Goal: Task Accomplishment & Management: Complete application form

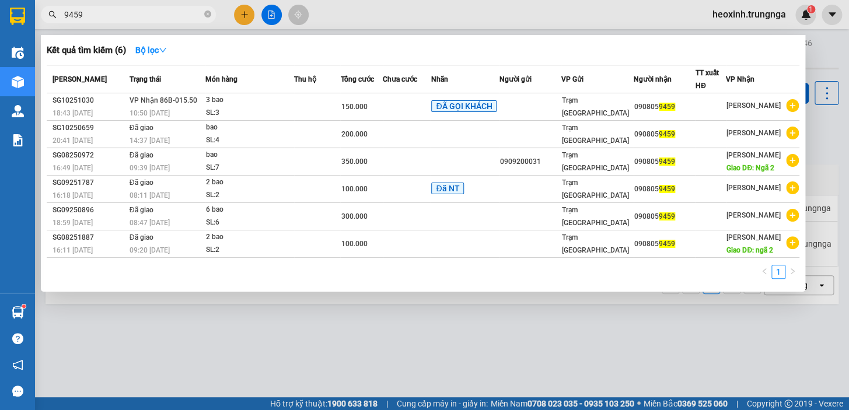
click at [105, 16] on input "9459" at bounding box center [133, 14] width 138 height 13
type input "9"
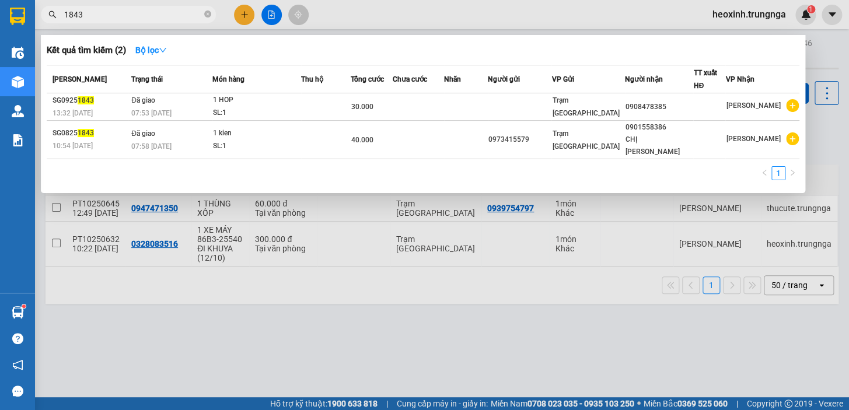
type input "1843"
click at [753, 16] on div at bounding box center [424, 205] width 849 height 410
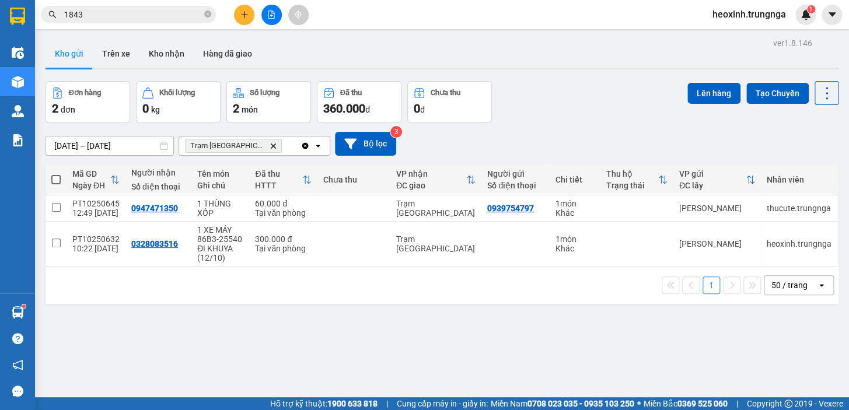
click at [753, 16] on span "heoxinh.trungnga" at bounding box center [750, 14] width 92 height 15
click at [739, 40] on span "Đăng xuất" at bounding box center [754, 36] width 68 height 13
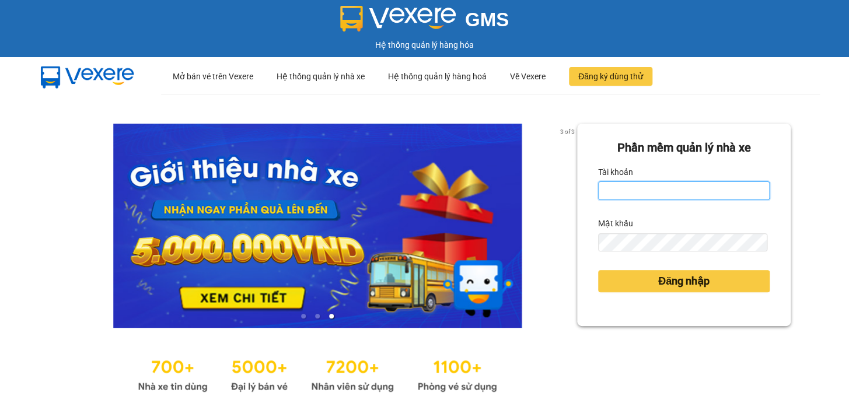
click at [706, 183] on input "Tài khoản" at bounding box center [684, 191] width 172 height 19
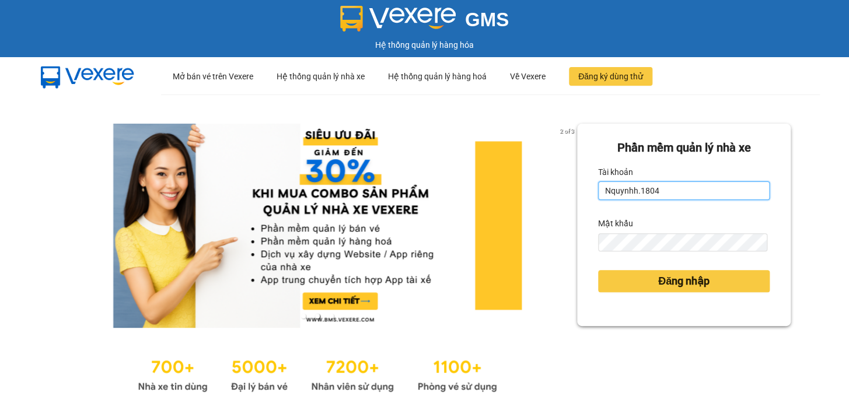
click at [598, 270] on button "Đăng nhập" at bounding box center [684, 281] width 172 height 22
click at [706, 183] on input "Nquynhh.1804" at bounding box center [684, 191] width 172 height 19
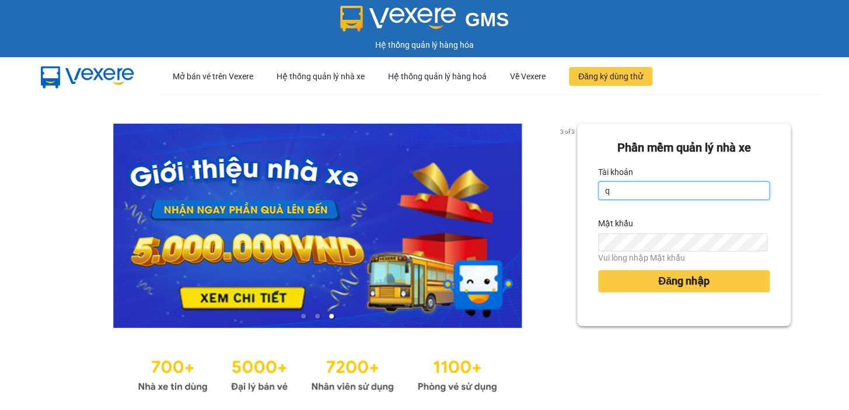
type input "quynhquynh.trungnga"
click at [676, 231] on div "Mật khẩu" at bounding box center [684, 223] width 172 height 19
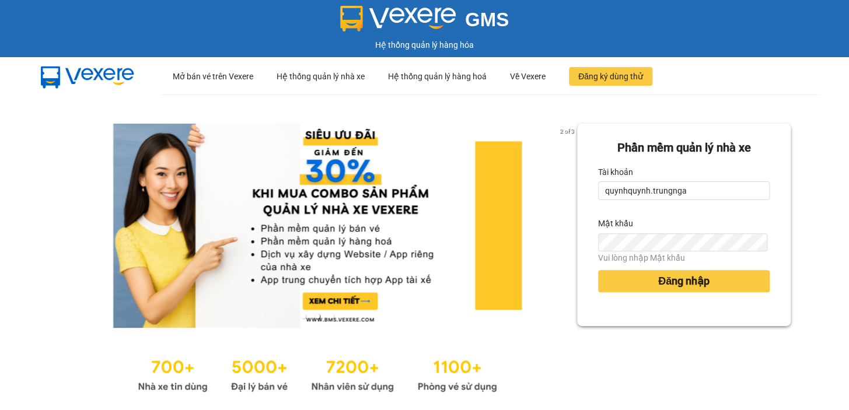
click at [685, 263] on div "Vui lòng nhập Mật khẩu" at bounding box center [684, 258] width 172 height 13
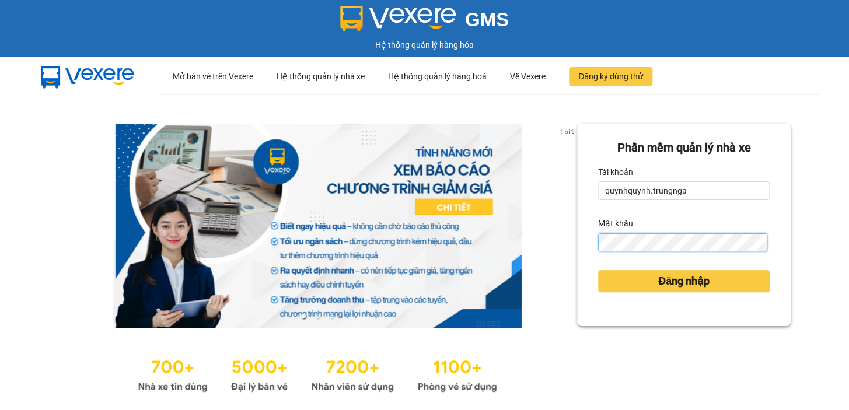
click at [598, 270] on button "Đăng nhập" at bounding box center [684, 281] width 172 height 22
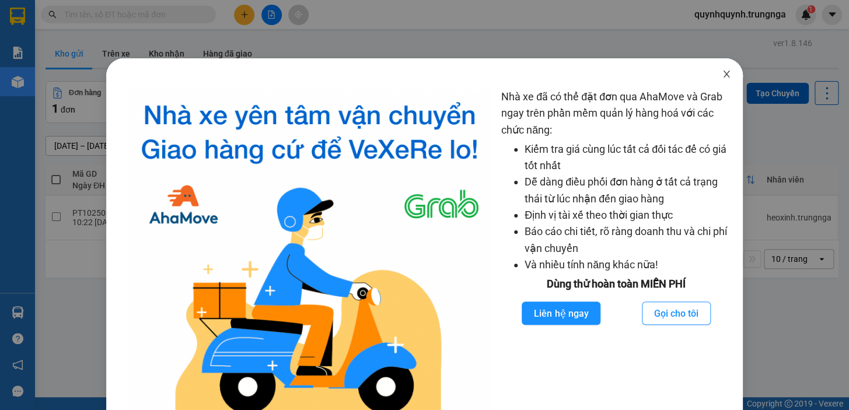
click at [722, 74] on icon "close" at bounding box center [726, 73] width 9 height 9
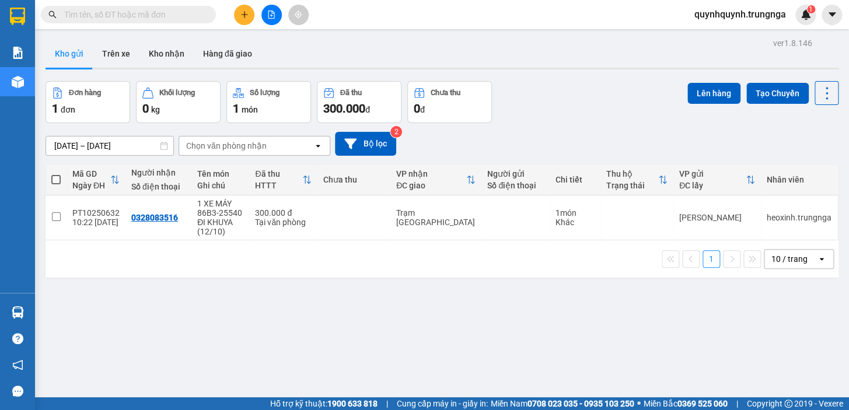
click at [182, 11] on input "text" at bounding box center [133, 14] width 138 height 13
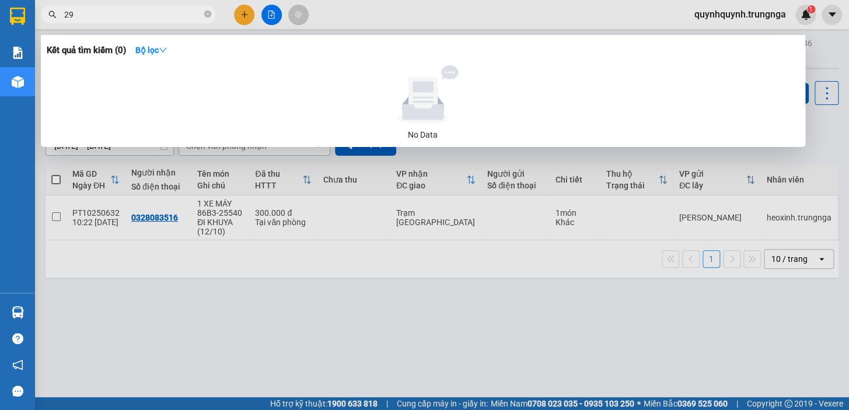
type input "295"
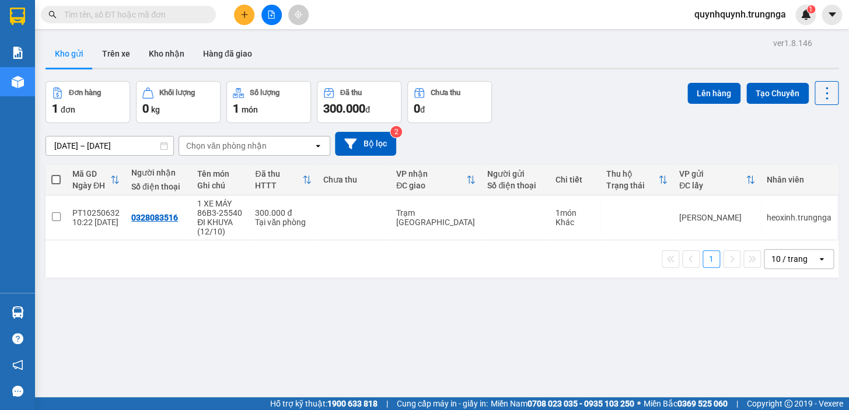
click at [173, 19] on input "text" at bounding box center [133, 14] width 138 height 13
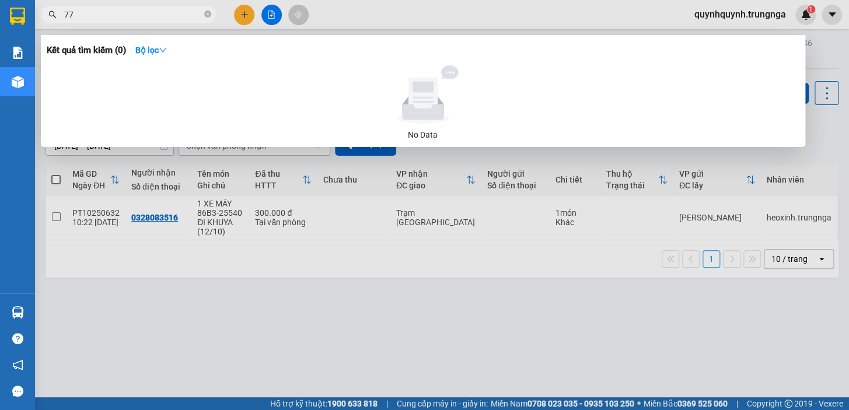
type input "777"
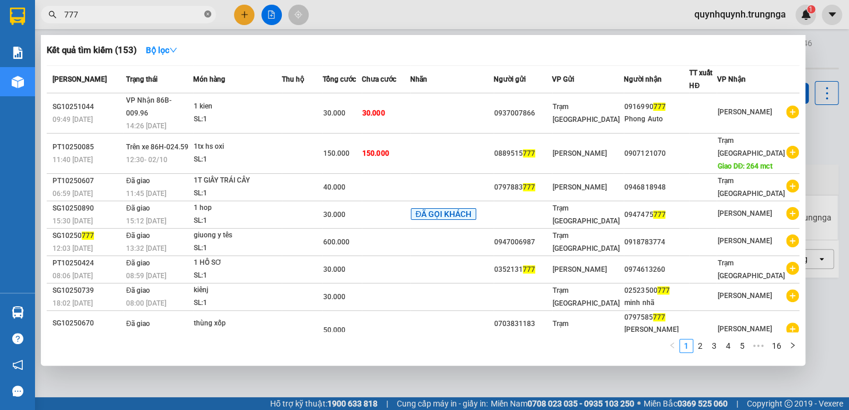
click at [207, 12] on icon "close-circle" at bounding box center [207, 14] width 7 height 7
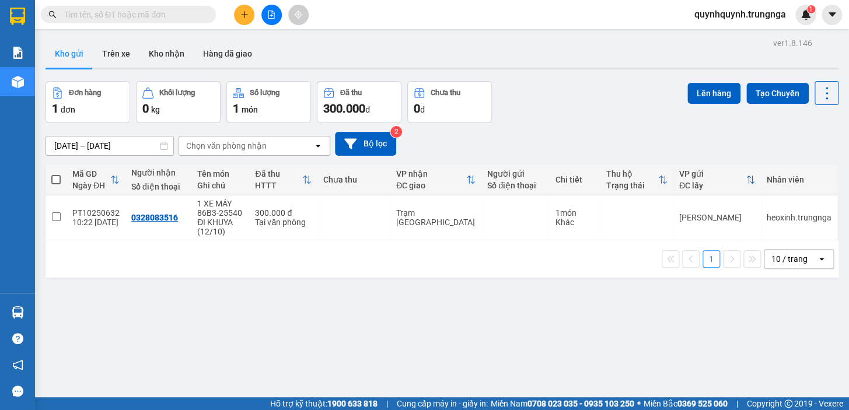
click at [193, 12] on input "text" at bounding box center [133, 14] width 138 height 13
click at [176, 18] on input "text" at bounding box center [133, 14] width 138 height 13
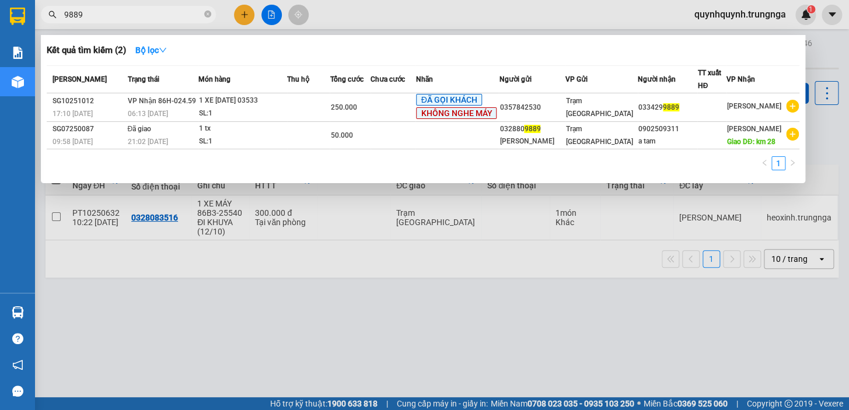
type input "9889"
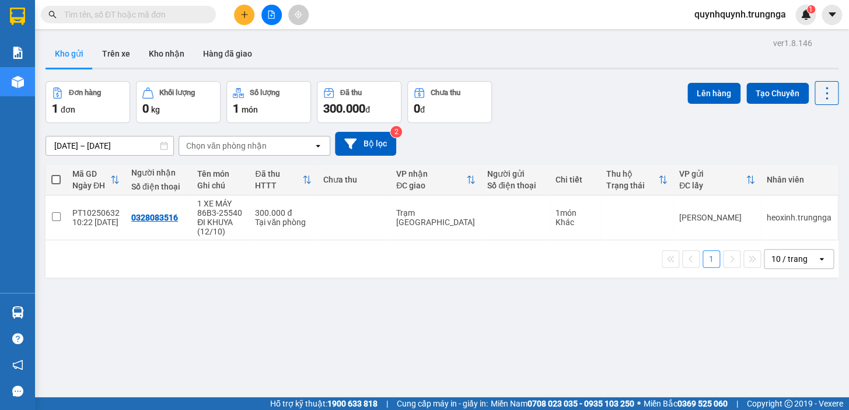
click at [169, 13] on input "text" at bounding box center [133, 14] width 138 height 13
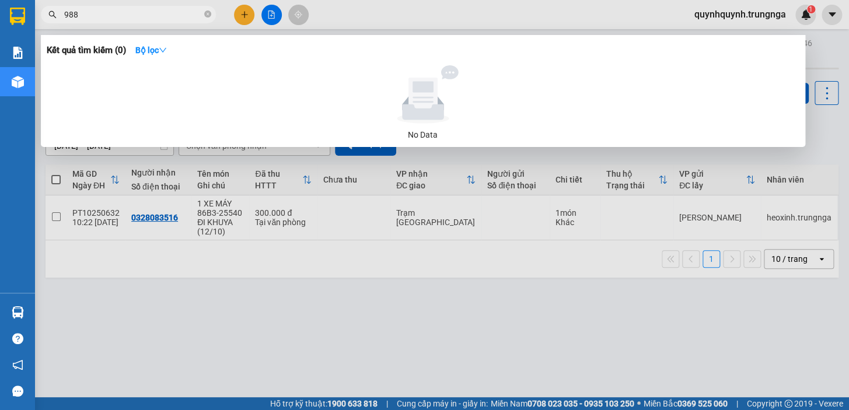
type input "9889"
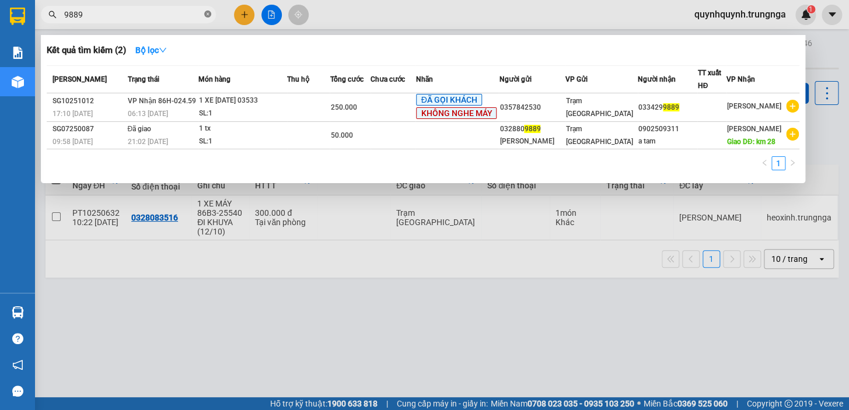
click at [209, 15] on icon "close-circle" at bounding box center [207, 14] width 7 height 7
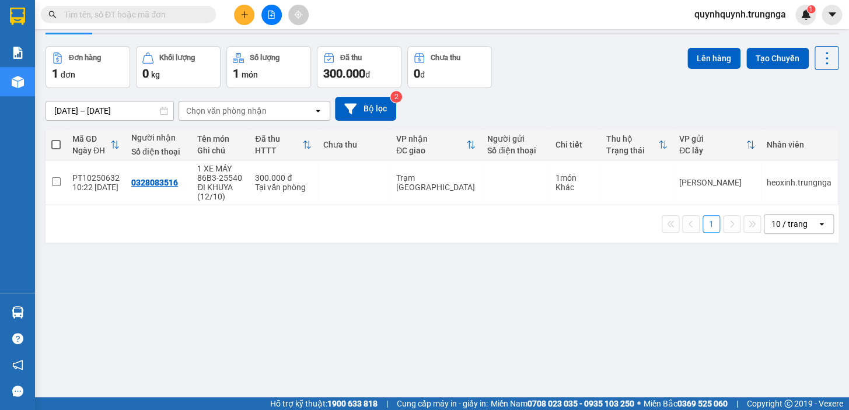
scroll to position [53, 0]
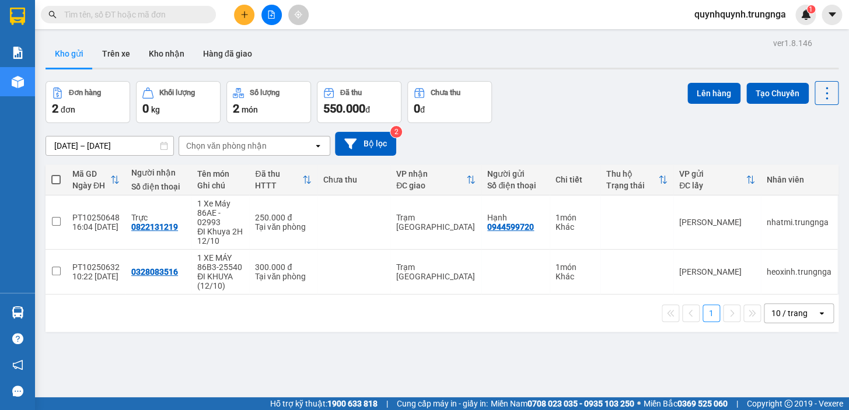
click at [246, 12] on icon "plus" at bounding box center [245, 15] width 8 height 8
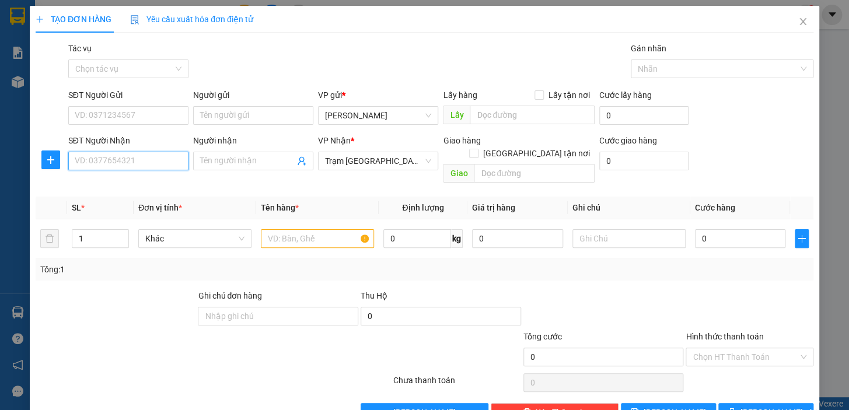
click at [155, 156] on input "SĐT Người Nhận" at bounding box center [128, 161] width 120 height 19
type input "0367089075"
click at [150, 114] on input "SĐT Người Gửi" at bounding box center [128, 115] width 120 height 19
type input "0854379599"
click at [166, 159] on input "0367089075" at bounding box center [128, 161] width 120 height 19
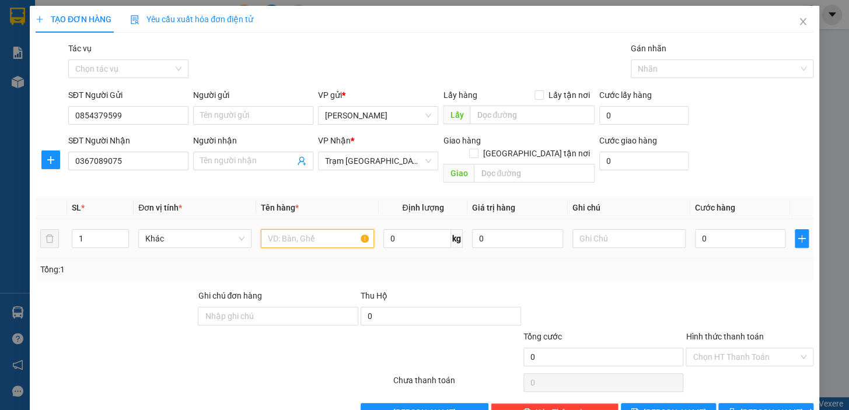
click at [297, 229] on input "text" at bounding box center [317, 238] width 113 height 19
type input "86B2-70737"
click at [734, 229] on input "0" at bounding box center [740, 238] width 91 height 19
type input "2"
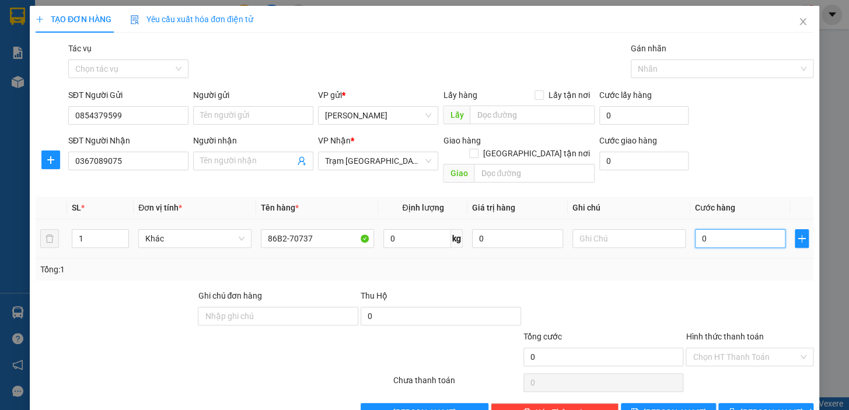
type input "2"
type input "25"
type input "250"
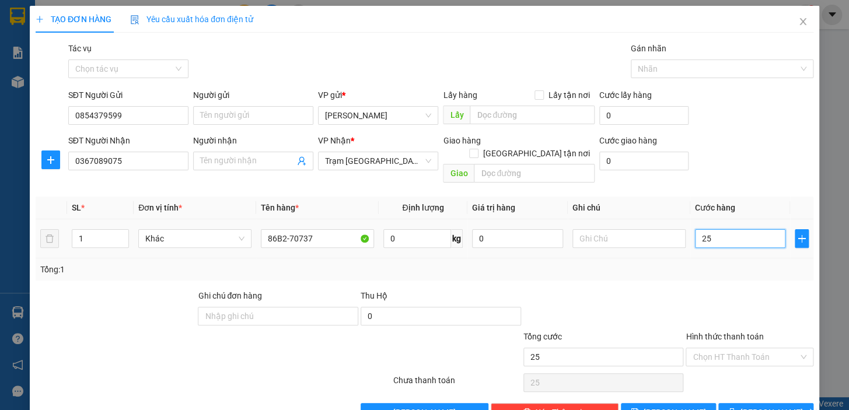
type input "250"
type input "250.000"
click at [740, 264] on div "Tổng: 1" at bounding box center [425, 270] width 778 height 22
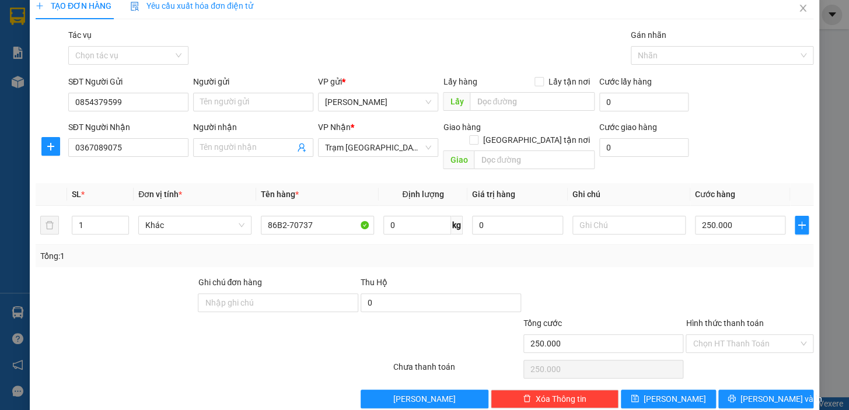
scroll to position [21, 0]
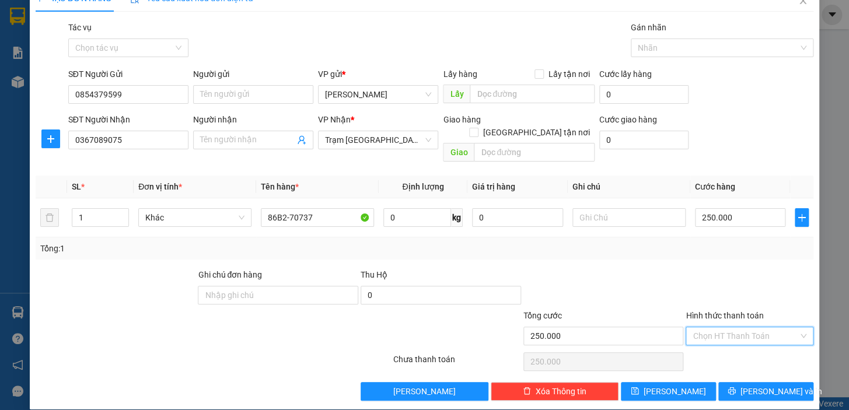
click at [741, 328] on input "Hình thức thanh toán" at bounding box center [746, 337] width 106 height 18
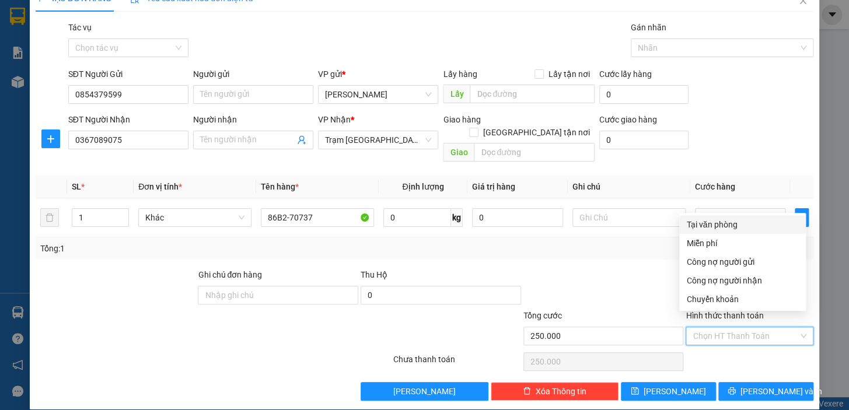
click at [720, 227] on div "Tại văn phòng" at bounding box center [743, 224] width 113 height 13
type input "0"
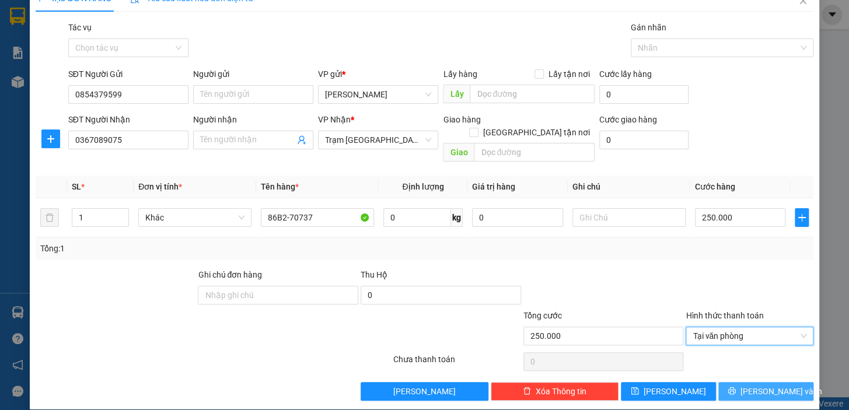
click at [769, 385] on span "Lưu và In" at bounding box center [782, 391] width 82 height 13
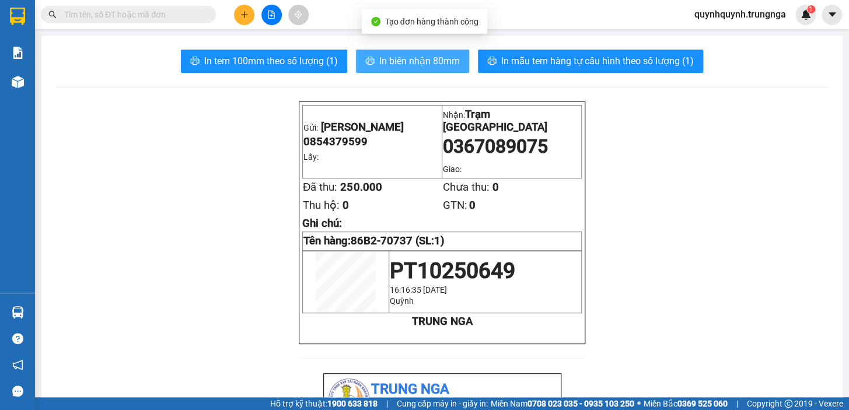
drag, startPoint x: 420, startPoint y: 57, endPoint x: 441, endPoint y: 58, distance: 21.0
click at [421, 58] on span "In biên nhận 80mm" at bounding box center [419, 61] width 81 height 15
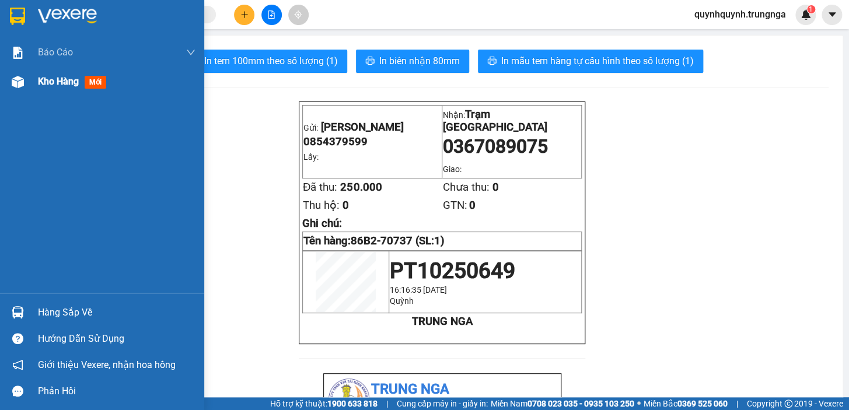
click at [82, 83] on div "Kho hàng mới" at bounding box center [74, 81] width 73 height 15
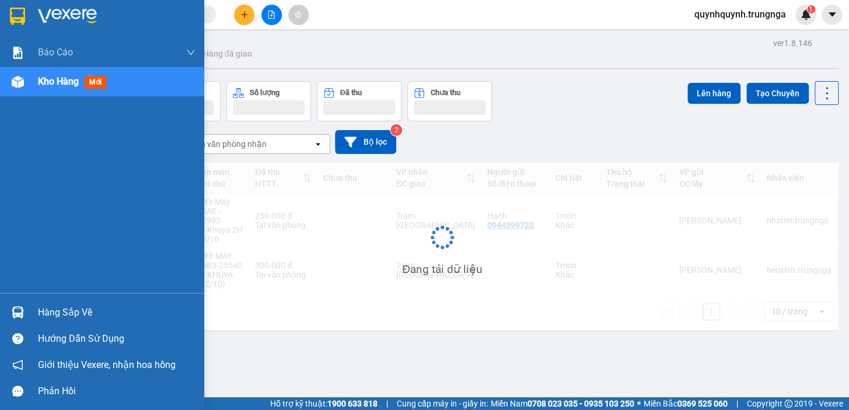
click at [82, 83] on div "Kho hàng mới" at bounding box center [74, 81] width 73 height 15
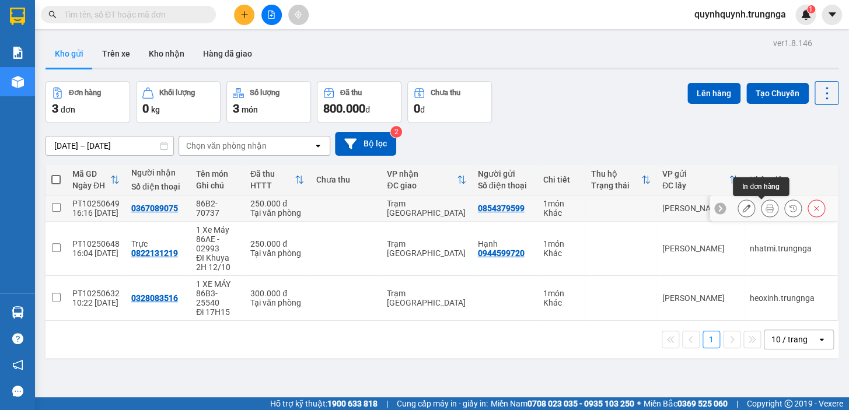
click at [743, 209] on icon at bounding box center [747, 208] width 8 height 8
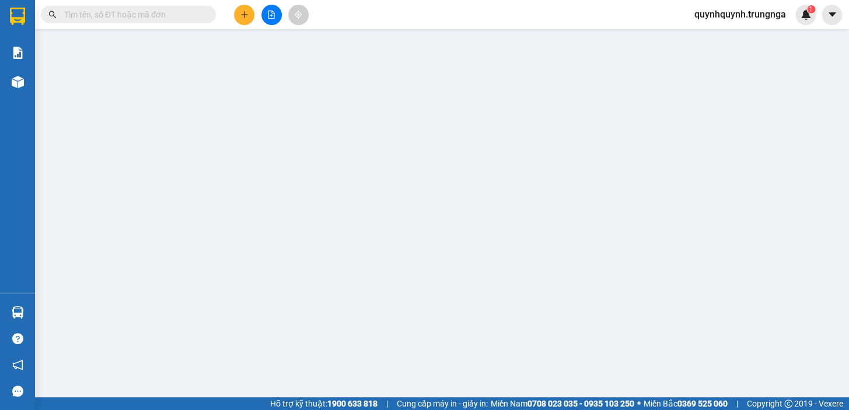
type input "0854379599"
type input "0367089075"
type input "250.000"
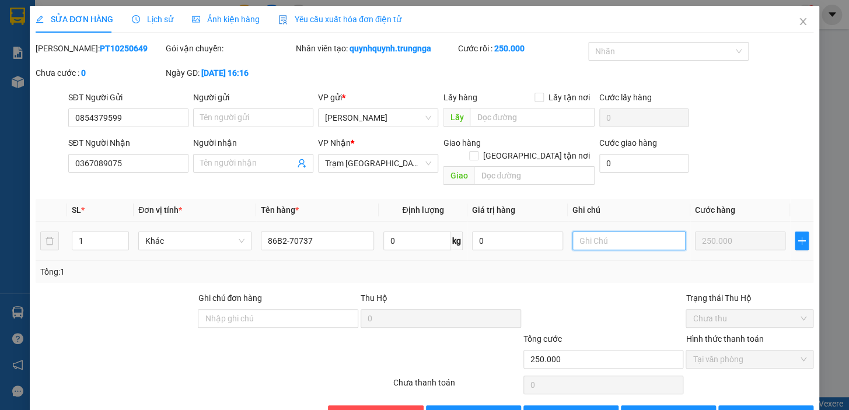
click at [619, 232] on input "text" at bounding box center [629, 241] width 113 height 19
type input "D"
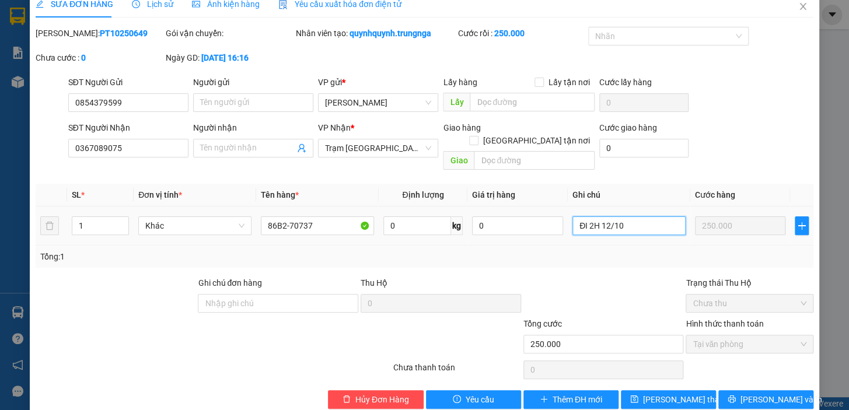
scroll to position [23, 0]
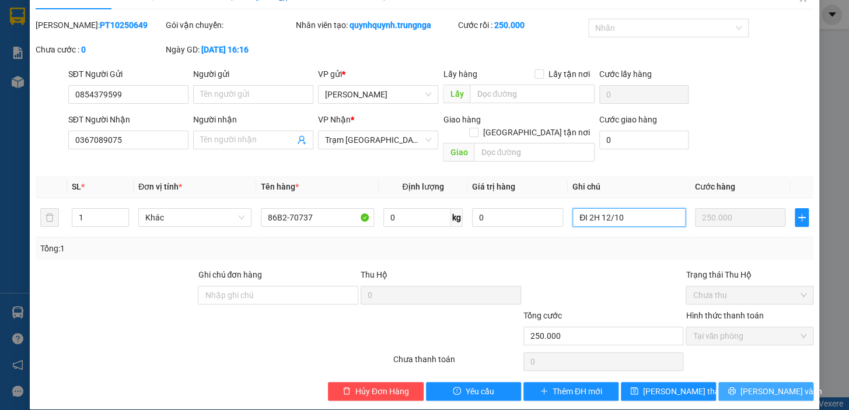
type input "ĐI 2H 12/10"
click at [729, 382] on button "Lưu và In" at bounding box center [766, 391] width 95 height 19
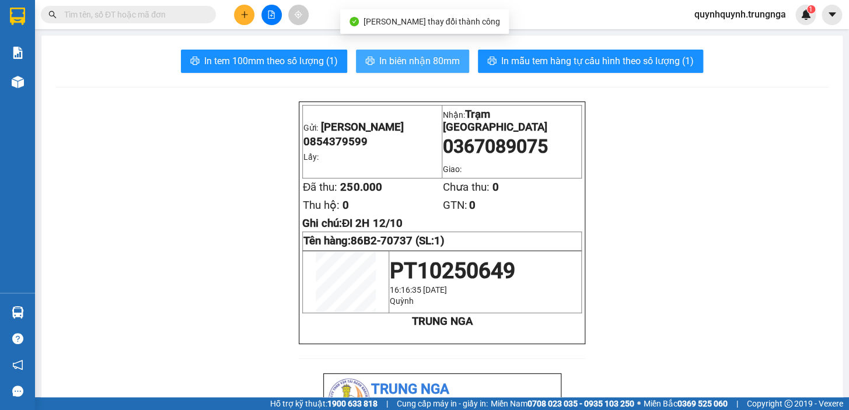
click at [416, 63] on span "In biên nhận 80mm" at bounding box center [419, 61] width 81 height 15
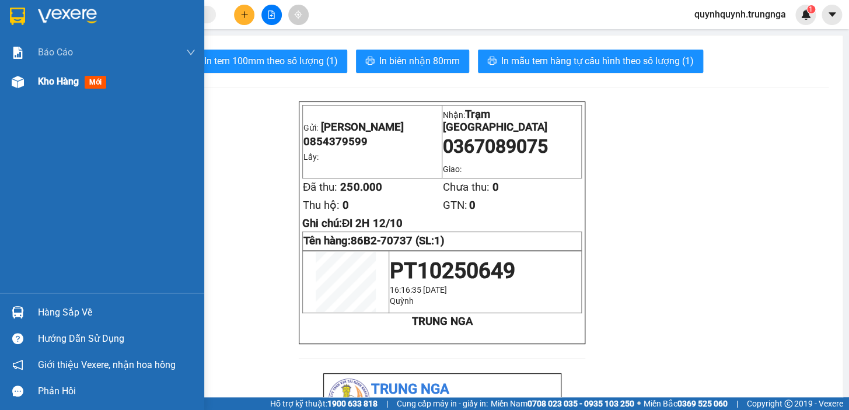
click at [46, 83] on span "Kho hàng" at bounding box center [58, 81] width 41 height 11
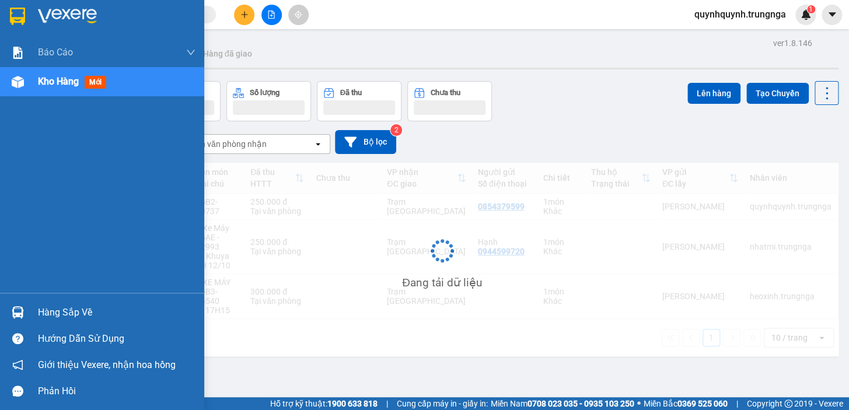
click at [46, 83] on span "Kho hàng" at bounding box center [58, 81] width 41 height 11
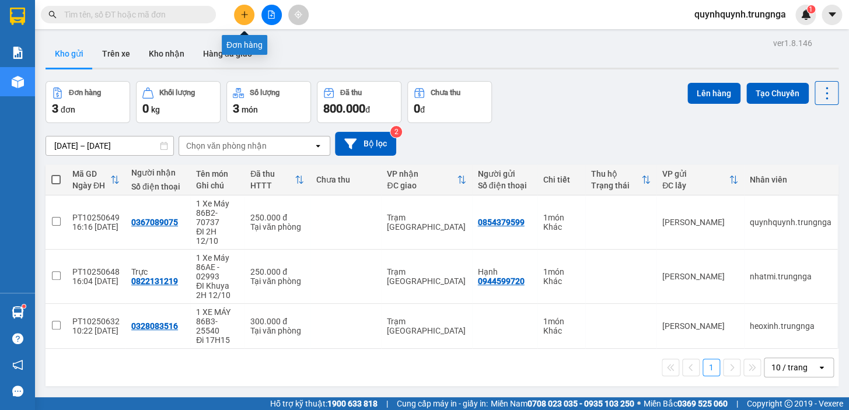
click at [238, 12] on button at bounding box center [244, 15] width 20 height 20
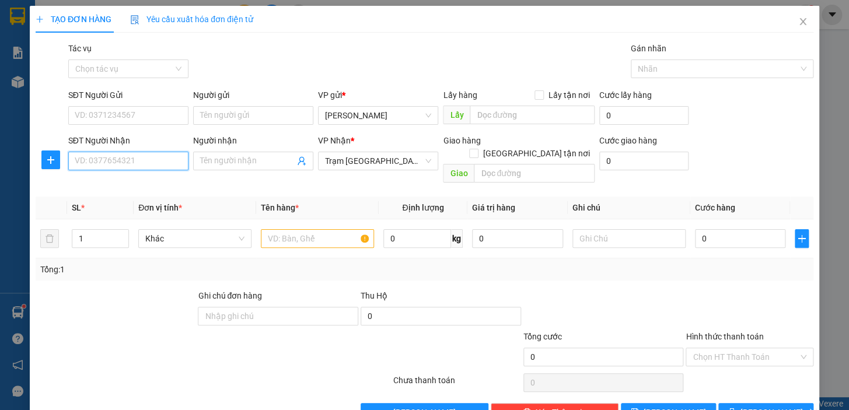
click at [125, 161] on input "SĐT Người Nhận" at bounding box center [128, 161] width 120 height 19
paste input "0368046881"
type input "0368046881"
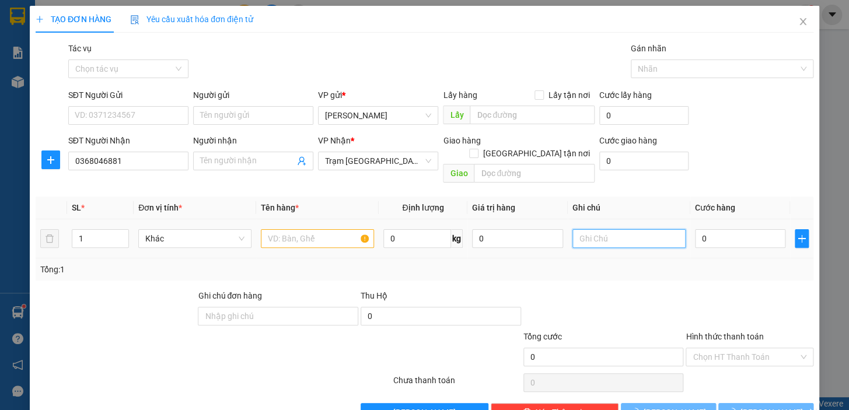
click at [618, 229] on input "text" at bounding box center [629, 238] width 113 height 19
type input "d"
type input "đ"
type input "C"
type input "D"
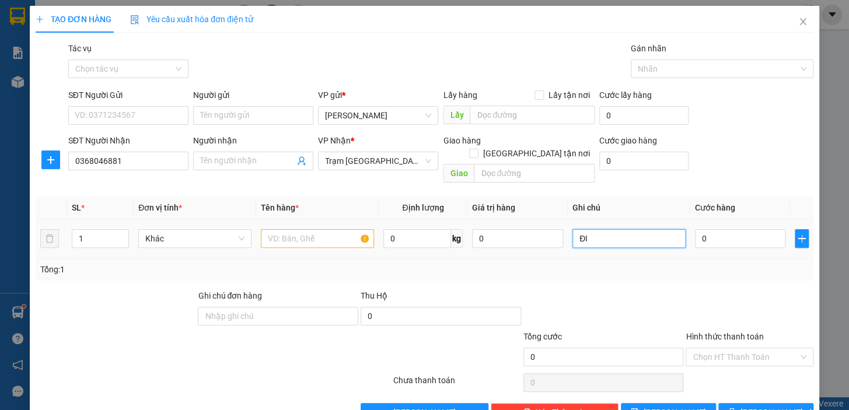
type input "Đ"
type input "D"
type input "Đi chung với khách 3h 12/10"
click at [281, 229] on input "text" at bounding box center [317, 238] width 113 height 19
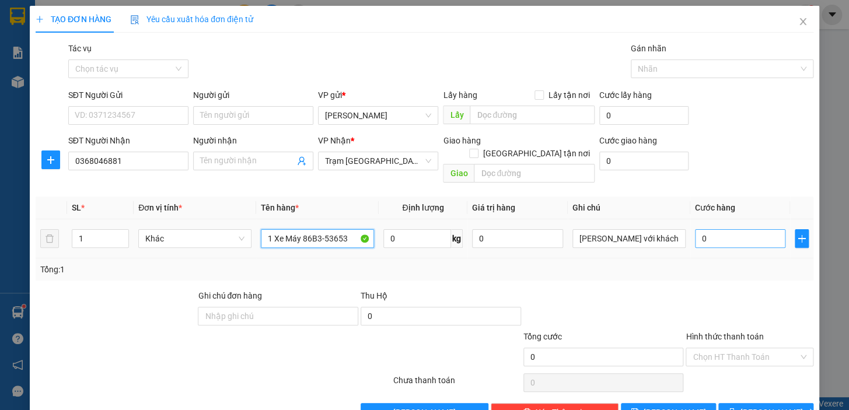
type input "1 Xe Máy 86B3-53653"
click at [723, 229] on input "0" at bounding box center [740, 238] width 91 height 19
type input "2"
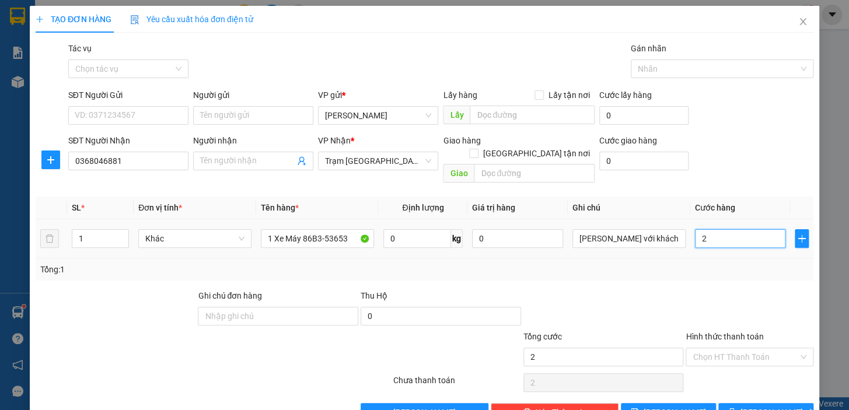
type input "25"
type input "250"
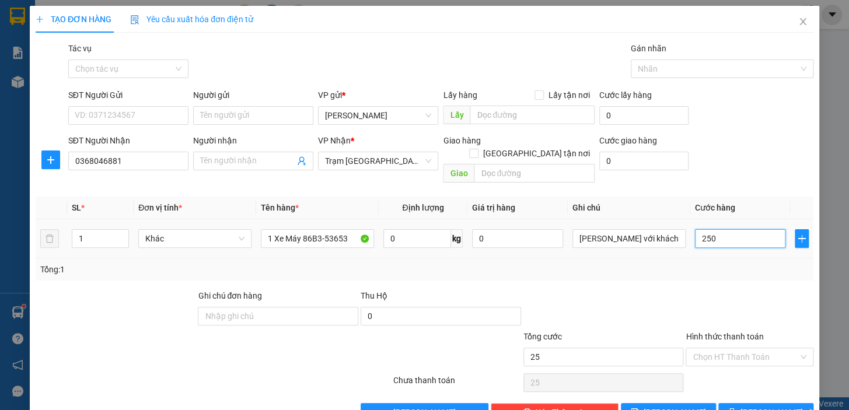
type input "250"
type input "250.000"
click at [743, 263] on div "Tổng: 1" at bounding box center [424, 269] width 769 height 13
click at [726, 349] on input "Hình thức thanh toán" at bounding box center [746, 358] width 106 height 18
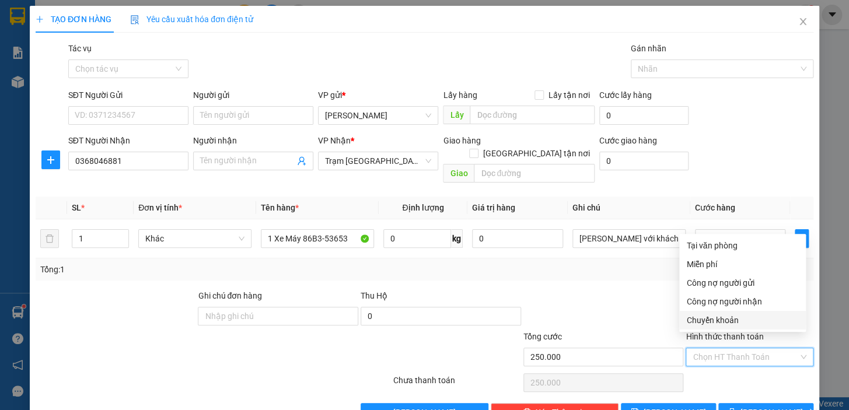
click at [723, 314] on div "Chuyển khoản" at bounding box center [743, 320] width 113 height 13
type input "0"
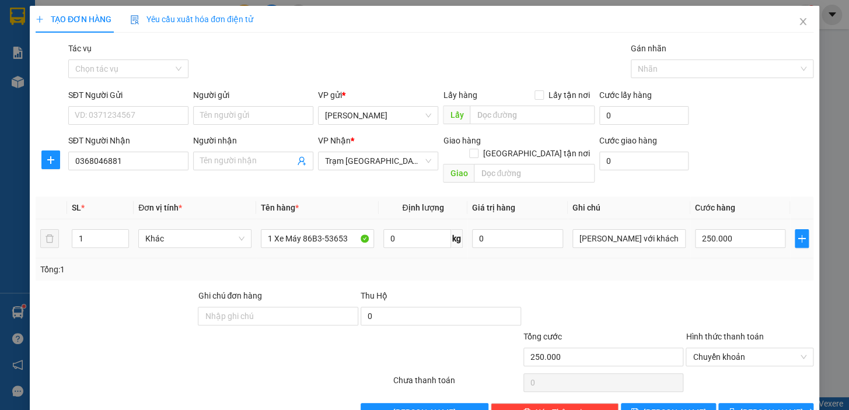
click at [568, 220] on td "Đi chung với khách 3h 12/10" at bounding box center [629, 239] width 123 height 39
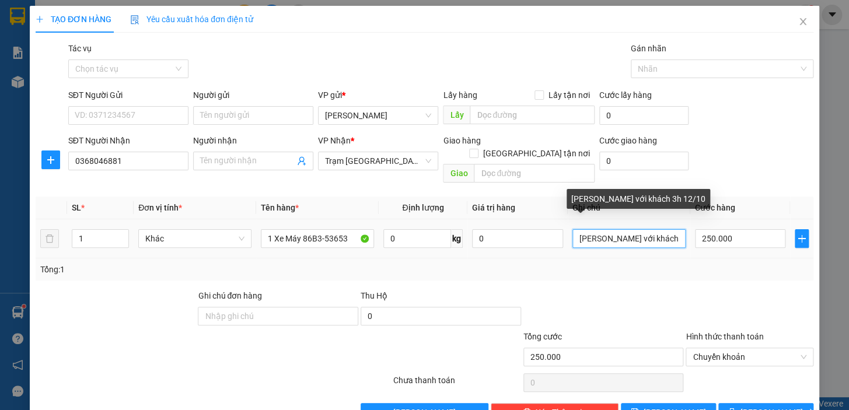
click at [573, 229] on input "Đi chung với khách 3h 12/10" at bounding box center [629, 238] width 113 height 19
type input "CK 250KĐi chung với khách 3h 12/10"
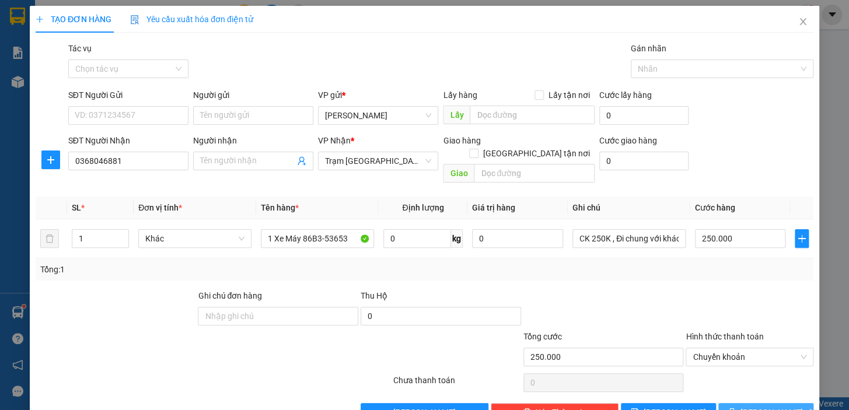
click at [767, 406] on span "Lưu và In" at bounding box center [782, 412] width 82 height 13
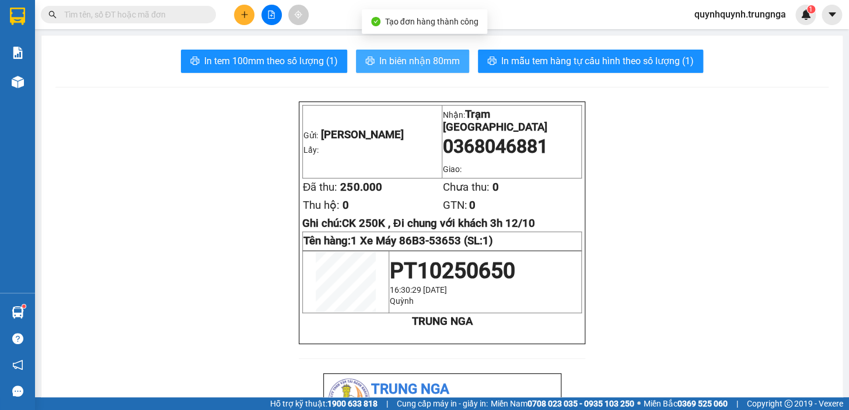
click at [436, 55] on span "In biên nhận 80mm" at bounding box center [419, 61] width 81 height 15
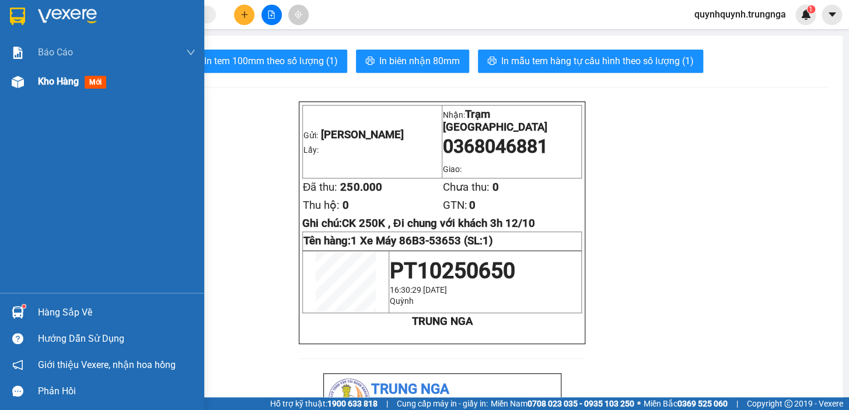
click at [39, 93] on div "Kho hàng mới" at bounding box center [117, 81] width 158 height 29
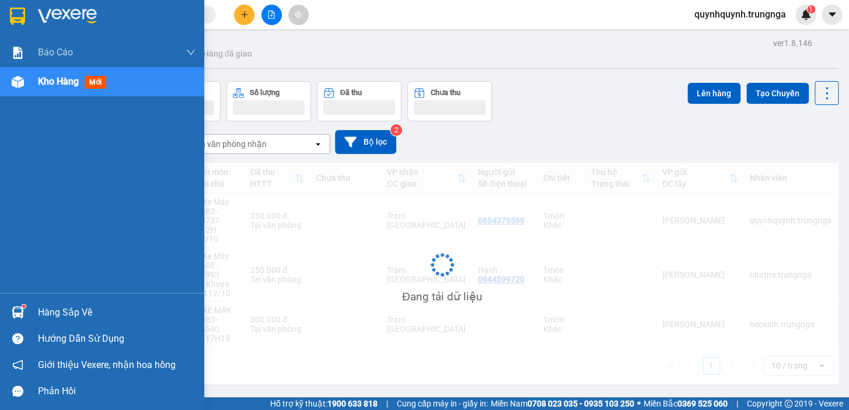
click at [39, 93] on div "Kho hàng mới" at bounding box center [117, 81] width 158 height 29
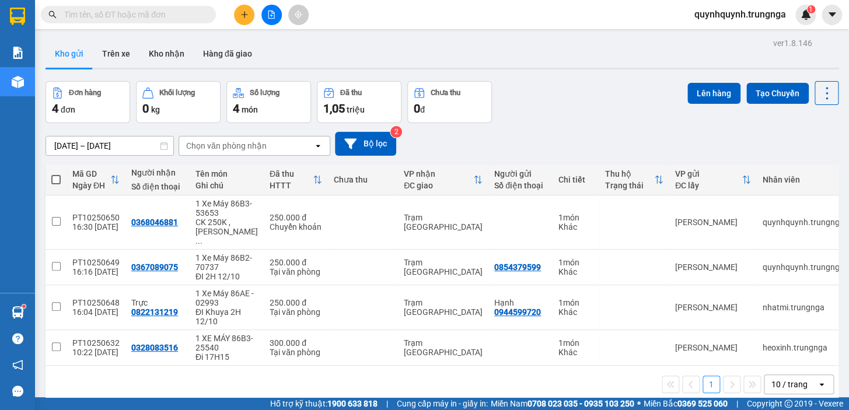
click at [176, 15] on input "text" at bounding box center [133, 14] width 138 height 13
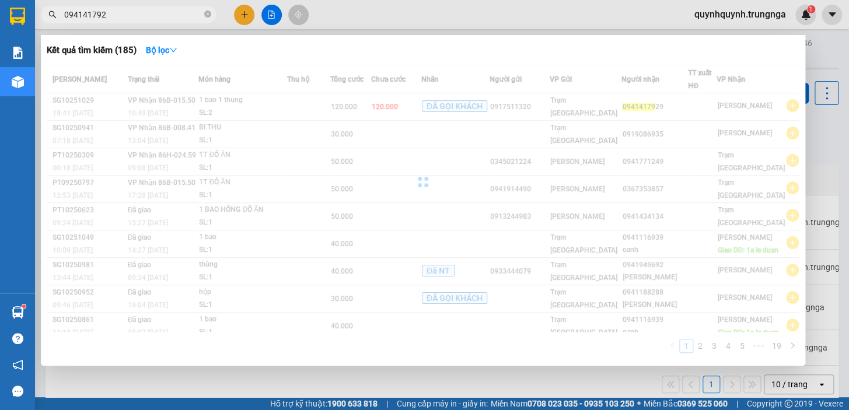
type input "0941417929"
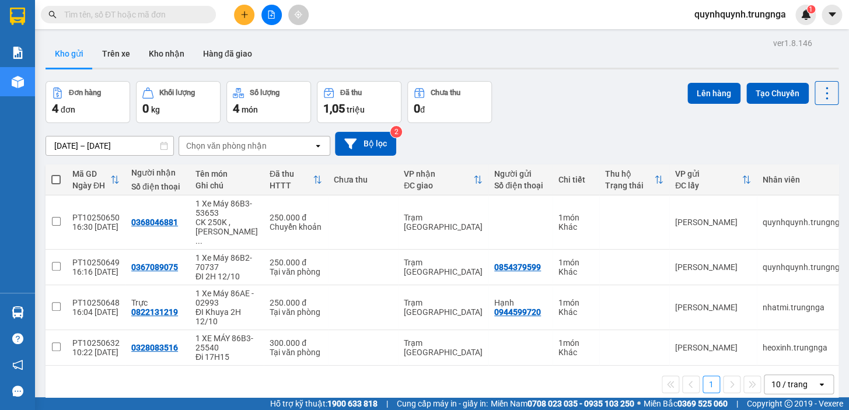
click at [159, 17] on input "text" at bounding box center [133, 14] width 138 height 13
click at [125, 8] on input "text" at bounding box center [133, 14] width 138 height 13
click at [125, 10] on input "text" at bounding box center [133, 14] width 138 height 13
type input "0"
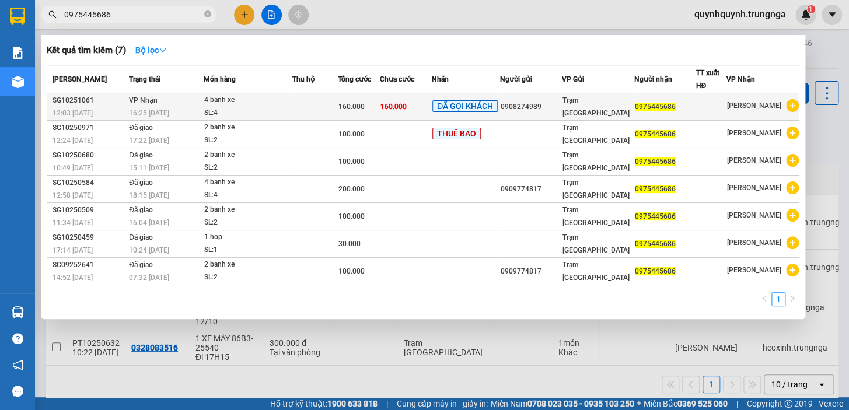
type input "0975445686"
click at [326, 114] on td at bounding box center [316, 106] width 46 height 27
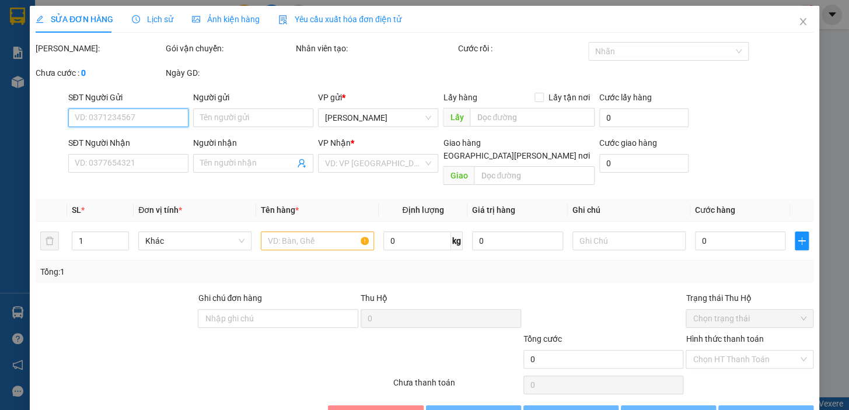
type input "0908274989"
type input "0975445686"
type input "160.000"
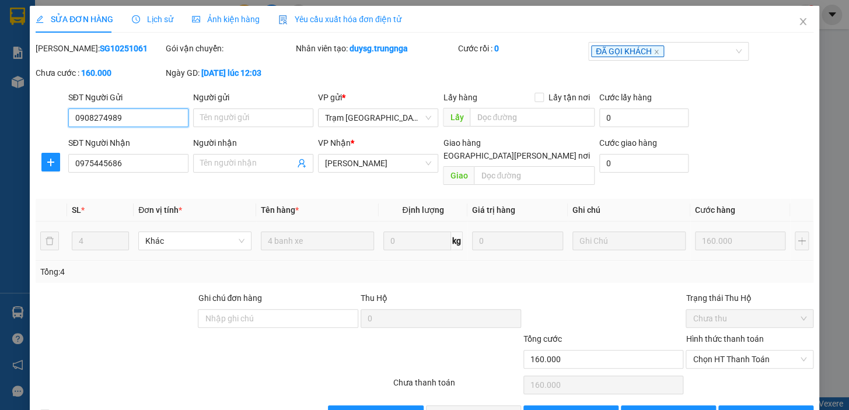
scroll to position [23, 0]
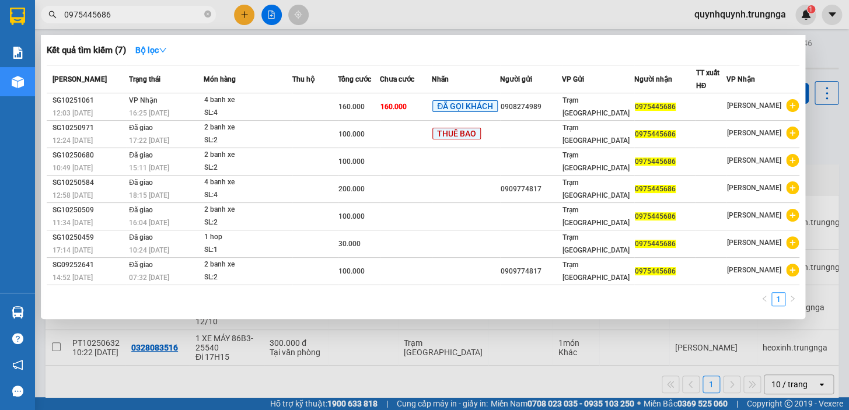
click at [148, 11] on input "0975445686" at bounding box center [133, 14] width 138 height 13
click at [206, 10] on span at bounding box center [207, 14] width 7 height 11
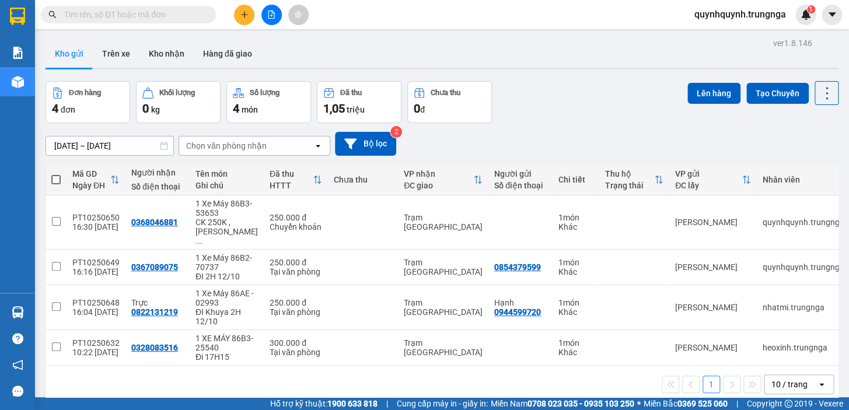
click at [169, 12] on input "text" at bounding box center [133, 14] width 138 height 13
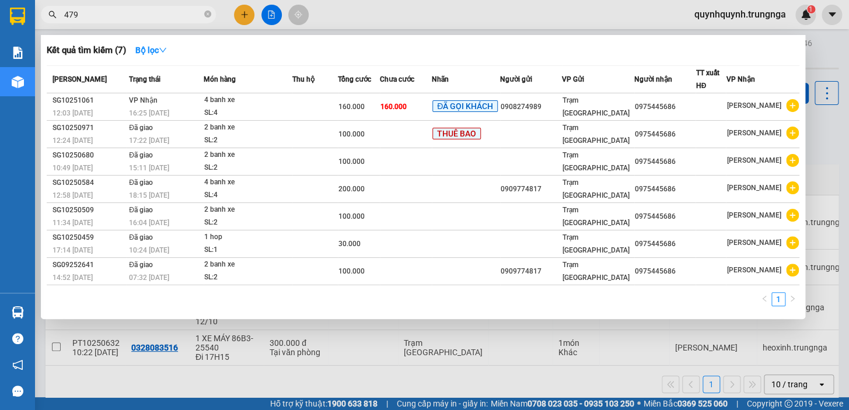
type input "4797"
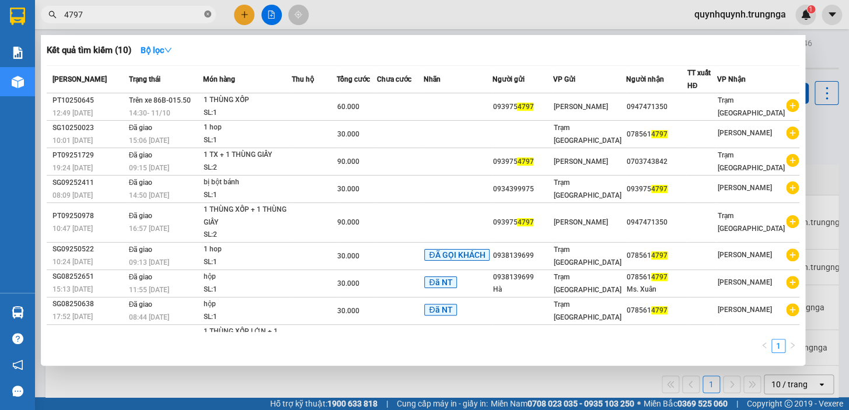
click at [206, 17] on icon "close-circle" at bounding box center [207, 14] width 7 height 7
